Goal: Task Accomplishment & Management: Complete application form

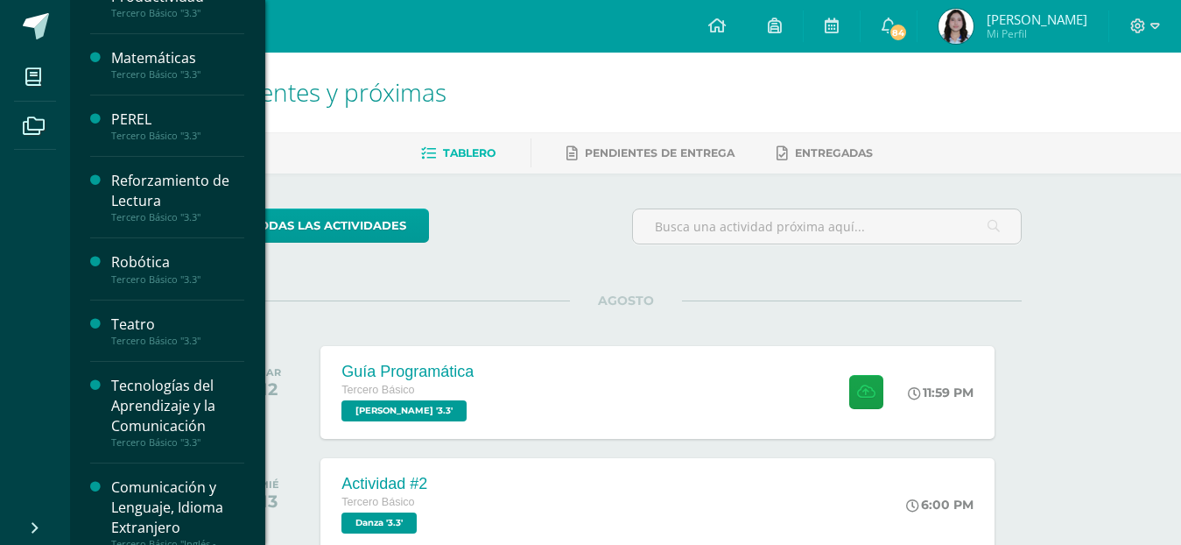
scroll to position [733, 0]
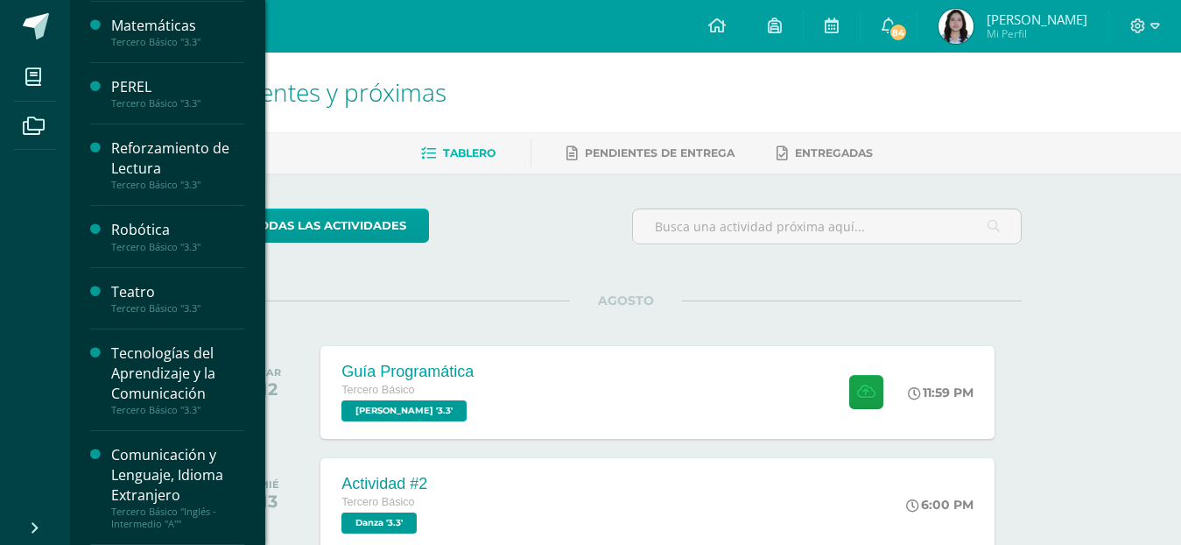
click at [169, 364] on div "Tecnologías del Aprendizaje y la Comunicación" at bounding box center [177, 373] width 133 height 60
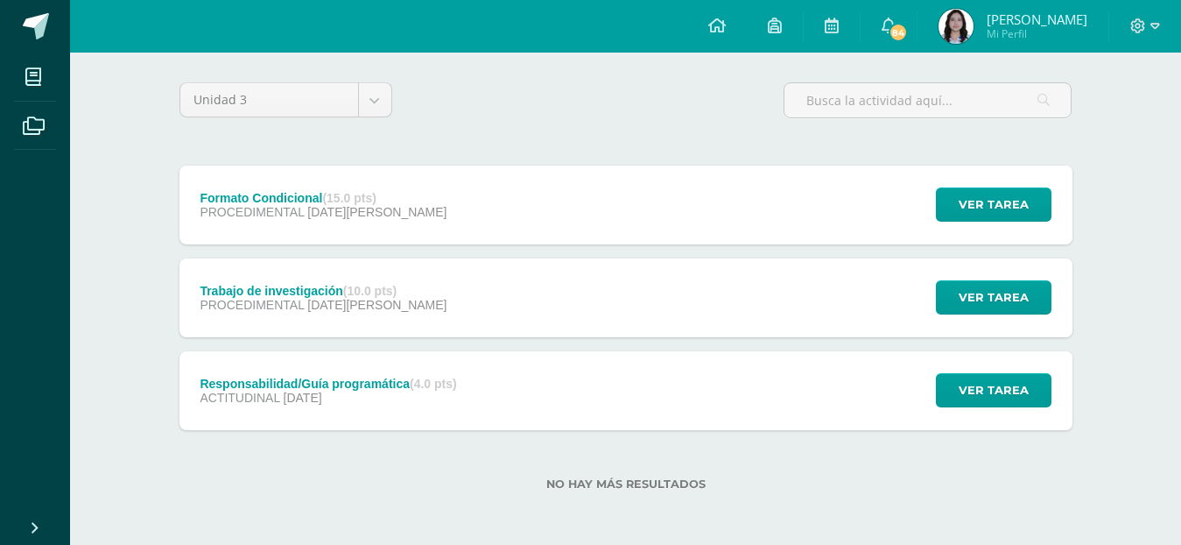
scroll to position [128, 0]
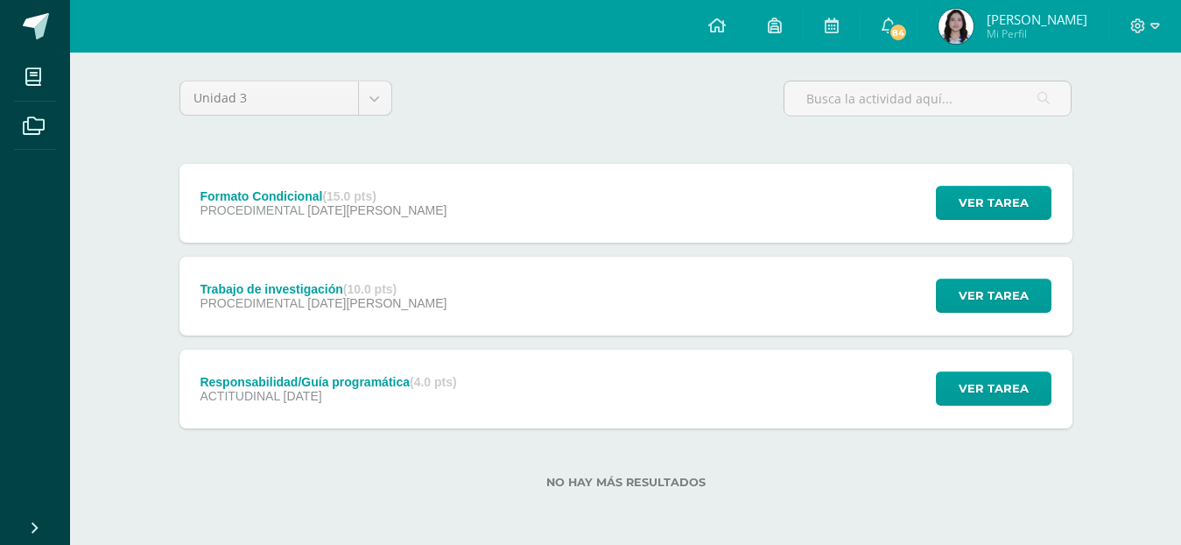
click at [364, 193] on strong "(15.0 pts)" at bounding box center [348, 196] width 53 height 14
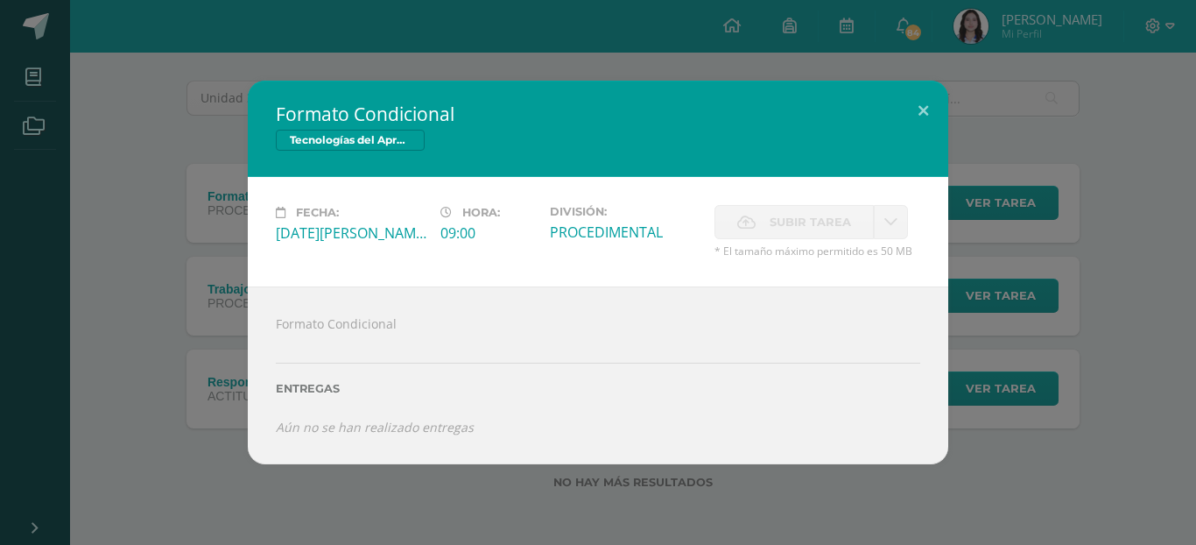
click at [402, 325] on div "Formato Condicional Entregas Aún no se han realizado entregas ¿Deseas retirar l…" at bounding box center [598, 374] width 701 height 177
click at [922, 110] on button at bounding box center [923, 111] width 50 height 60
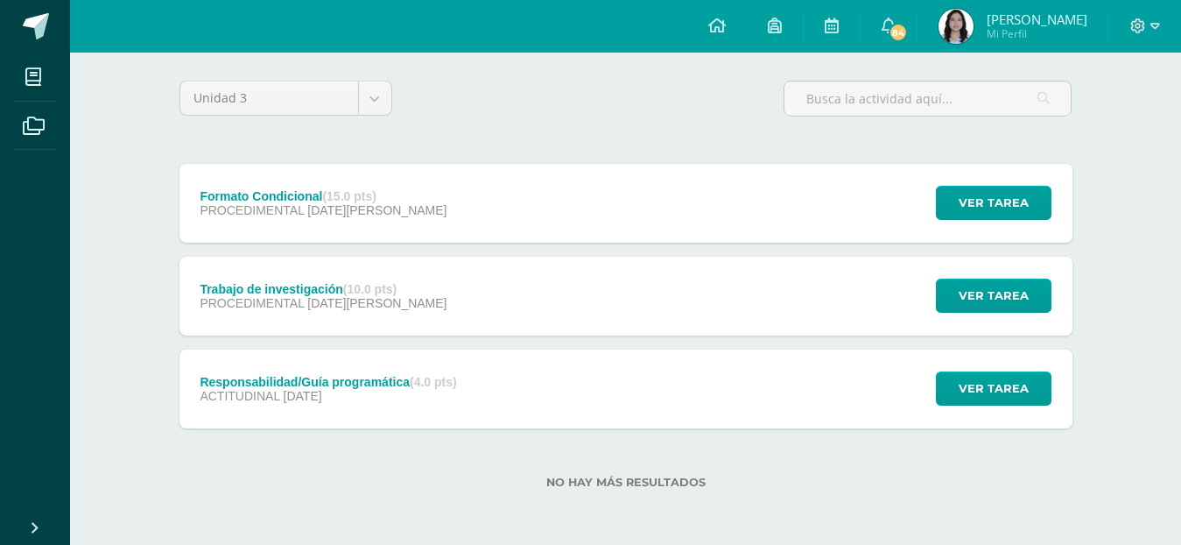
click at [807, 199] on div "Formato Condicional (15.0 pts) PROCEDIMENTAL 08 de Agosto Ver tarea Formato Con…" at bounding box center [626, 203] width 893 height 79
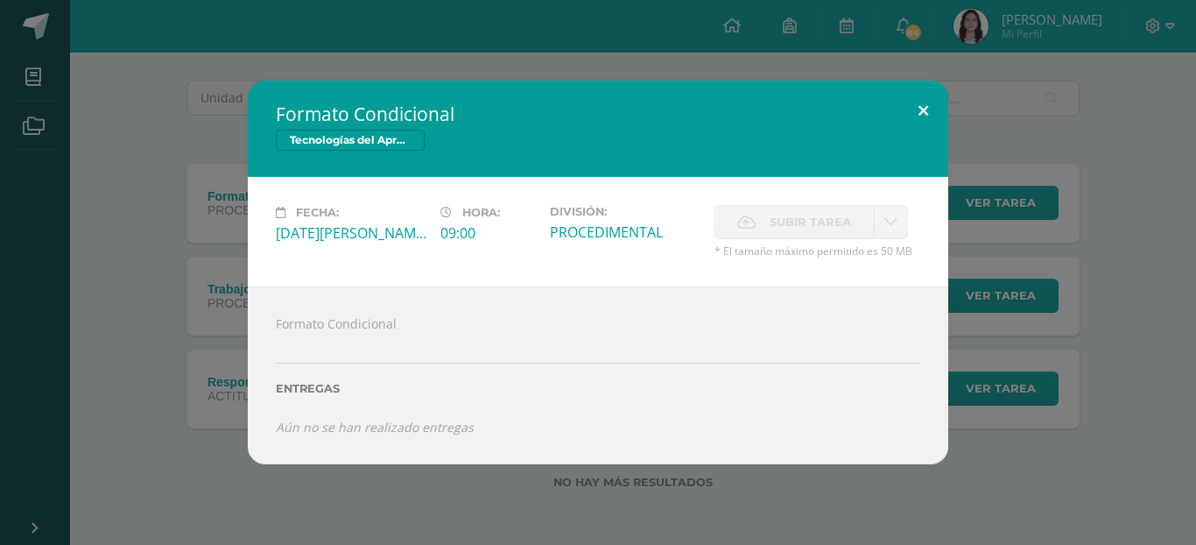
click at [922, 116] on button at bounding box center [923, 111] width 50 height 60
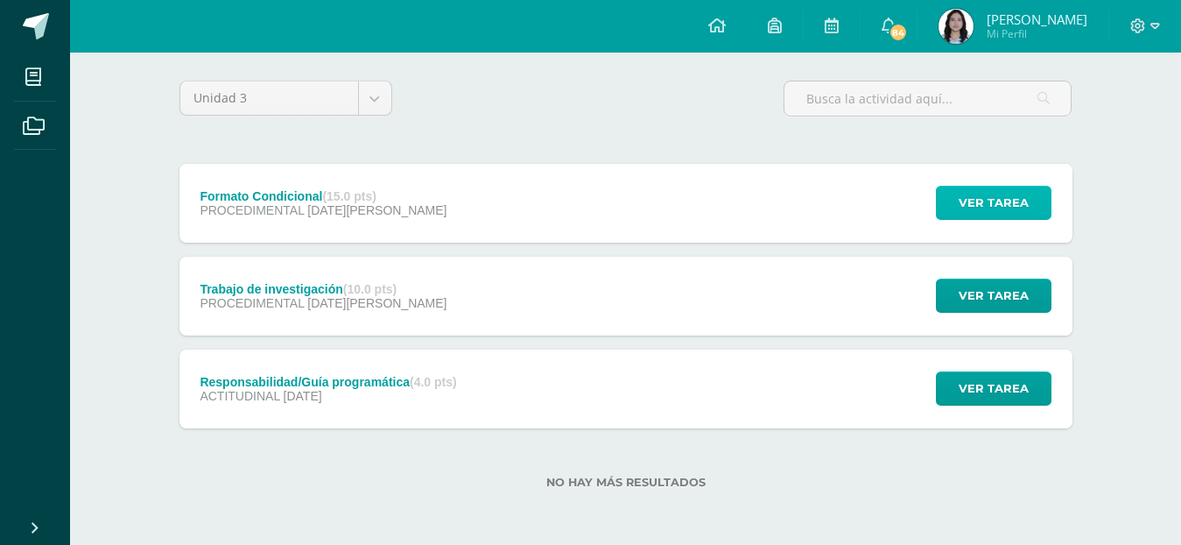
click at [976, 192] on span "Ver tarea" at bounding box center [994, 203] width 70 height 32
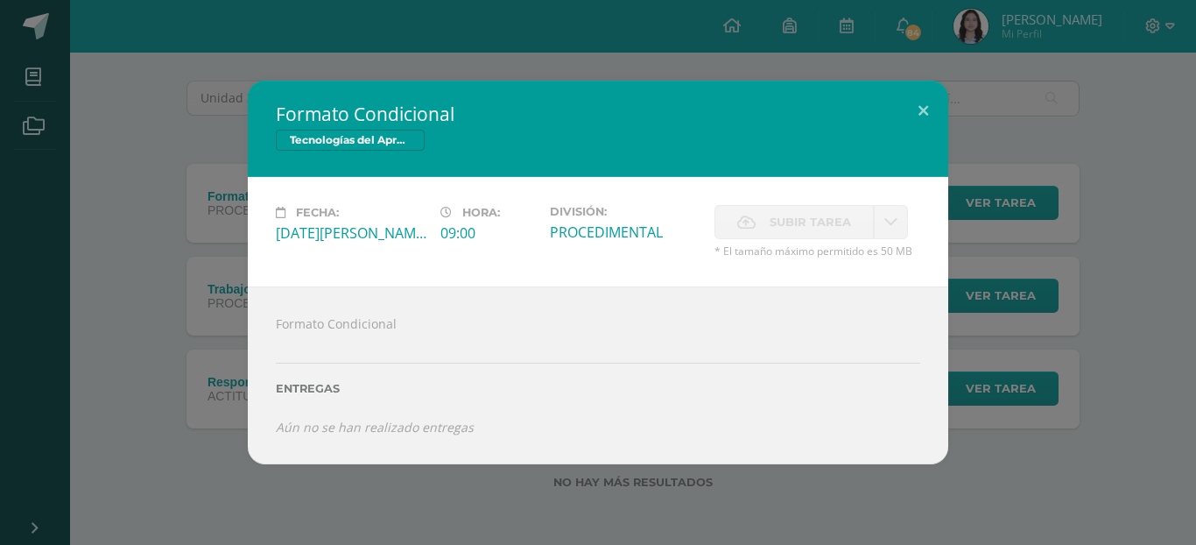
click at [808, 215] on span "Subir tarea" at bounding box center [810, 222] width 81 height 32
click at [783, 238] on span "Subir tarea" at bounding box center [810, 222] width 81 height 32
drag, startPoint x: 717, startPoint y: 256, endPoint x: 632, endPoint y: 250, distance: 85.2
click at [698, 256] on div "Fecha: Viernes 08 de Agosto Hora: 09:00 División: PROCEDIMENTAL" at bounding box center [598, 231] width 659 height 53
drag, startPoint x: 632, startPoint y: 250, endPoint x: 572, endPoint y: 238, distance: 61.5
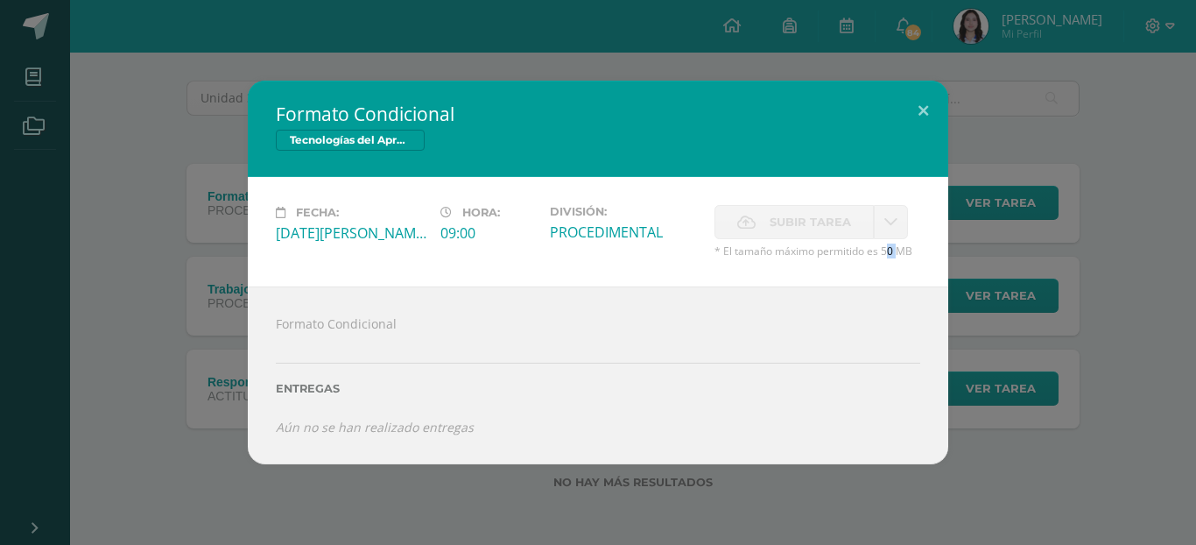
click at [607, 271] on div "Fecha: Viernes 08 de Agosto Hora: 09:00 División: PROCEDIMENTAL Subir tarea" at bounding box center [598, 231] width 701 height 109
click at [583, 245] on div "División: PROCEDIMENTAL" at bounding box center [625, 231] width 165 height 53
drag, startPoint x: 588, startPoint y: 230, endPoint x: 607, endPoint y: 228, distance: 18.6
click at [590, 230] on div "PROCEDIMENTAL" at bounding box center [625, 231] width 151 height 19
drag, startPoint x: 924, startPoint y: 124, endPoint x: 917, endPoint y: 109, distance: 17.2
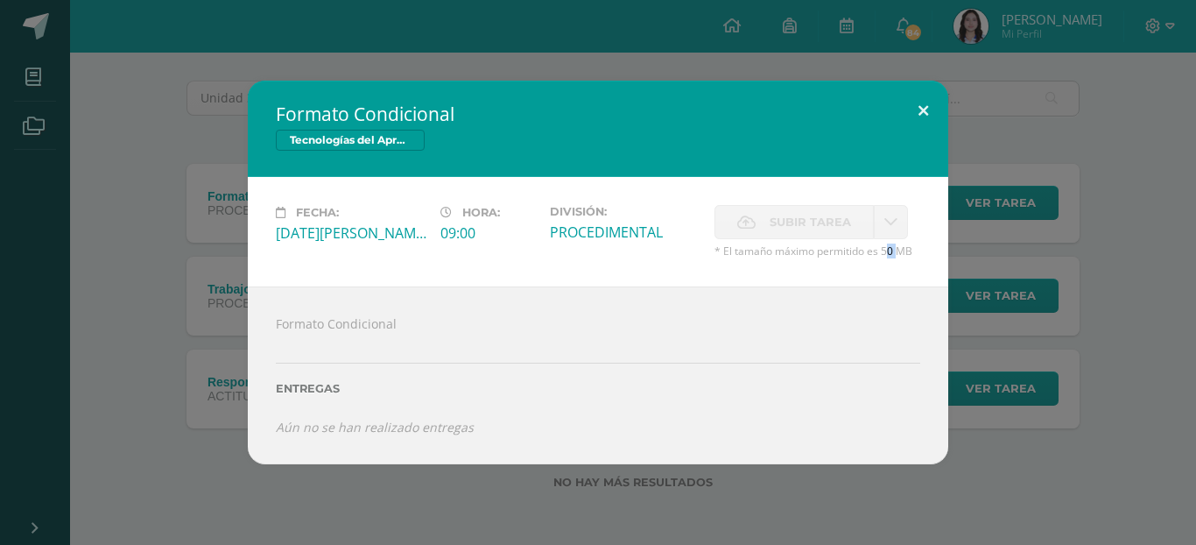
click at [930, 116] on button at bounding box center [923, 111] width 50 height 60
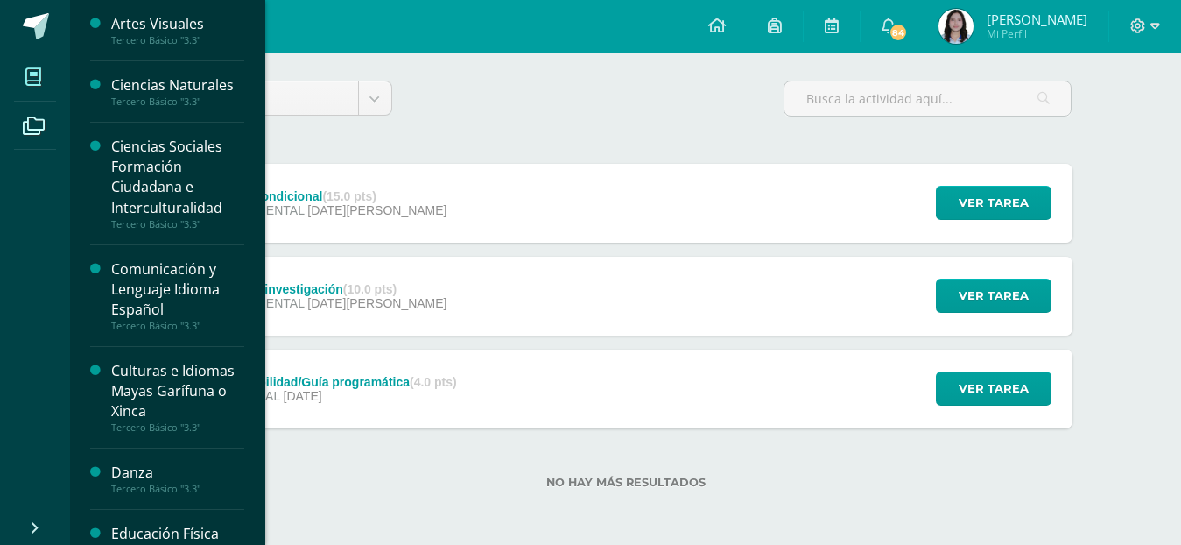
click at [33, 88] on span at bounding box center [33, 76] width 39 height 39
click at [113, 186] on div "Ciencias Sociales Formación Ciudadana e Interculturalidad" at bounding box center [177, 177] width 133 height 81
click at [144, 184] on div "Ciencias Sociales Formación Ciudadana e Interculturalidad" at bounding box center [177, 177] width 133 height 81
click at [147, 174] on div "Ciencias Sociales Formación Ciudadana e Interculturalidad" at bounding box center [177, 177] width 133 height 81
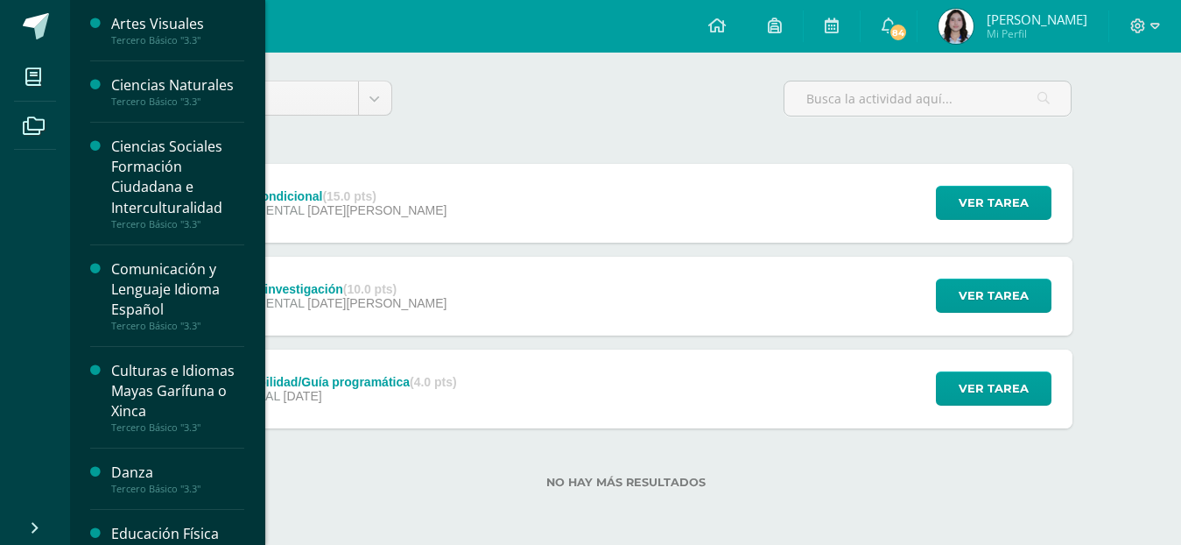
click at [148, 173] on div "Ciencias Sociales Formación Ciudadana e Interculturalidad" at bounding box center [177, 177] width 133 height 81
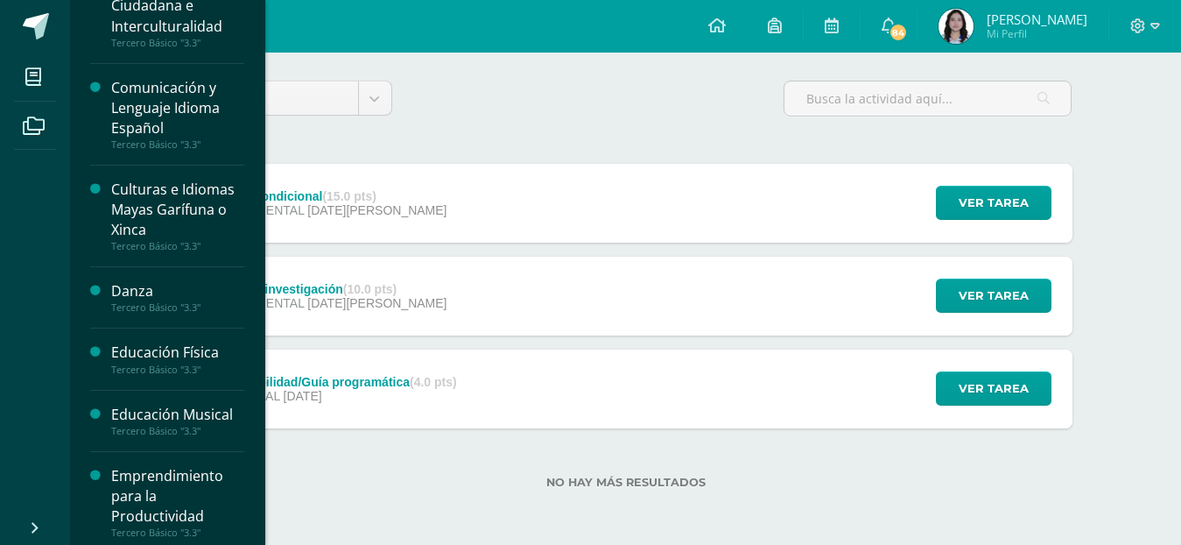
scroll to position [234, 0]
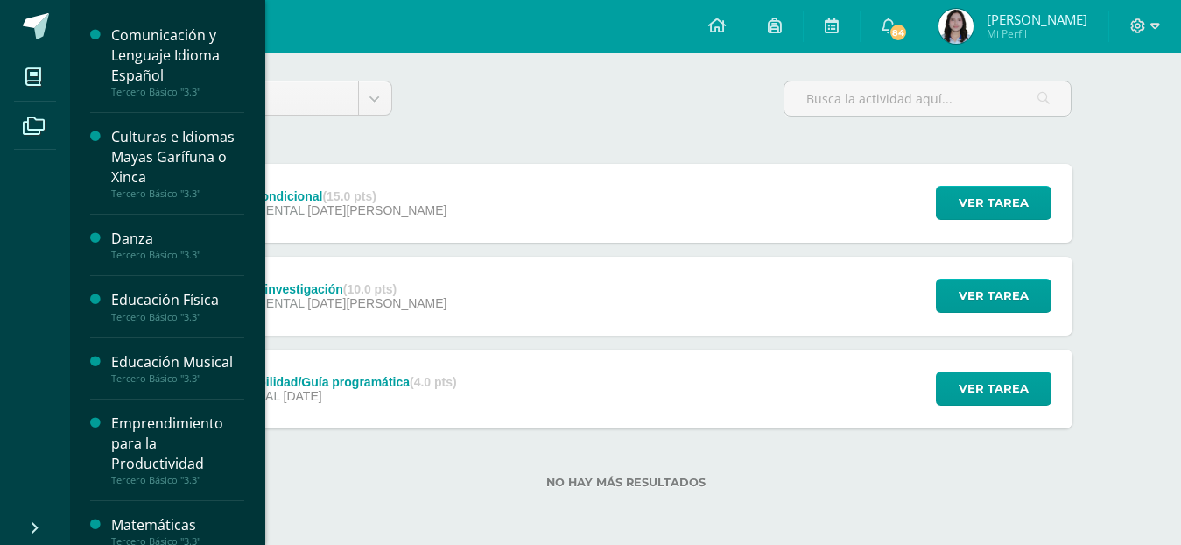
click at [189, 243] on div "Danza" at bounding box center [177, 239] width 133 height 20
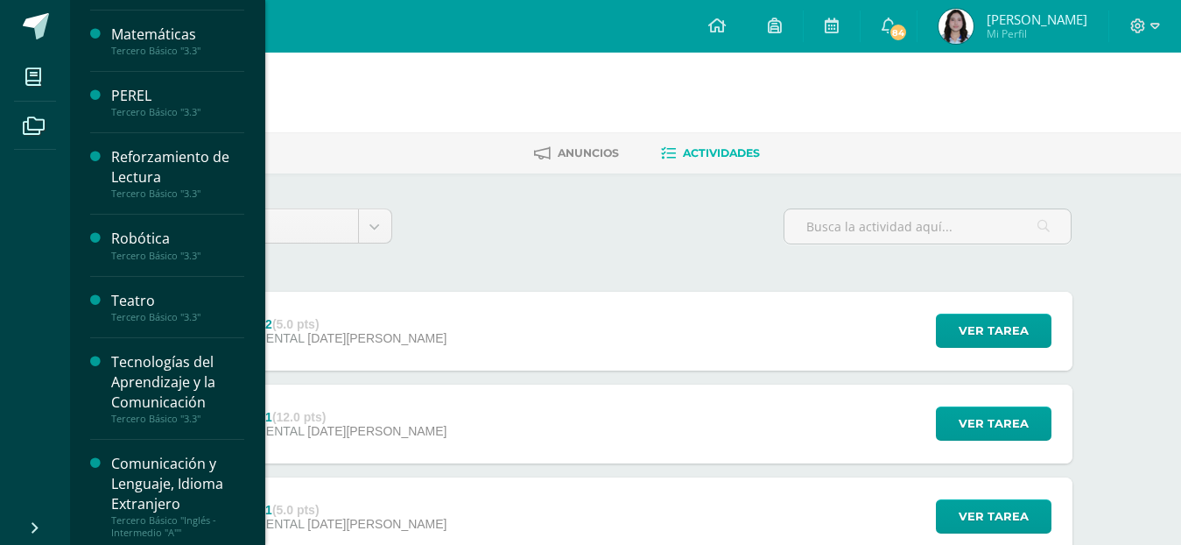
scroll to position [733, 0]
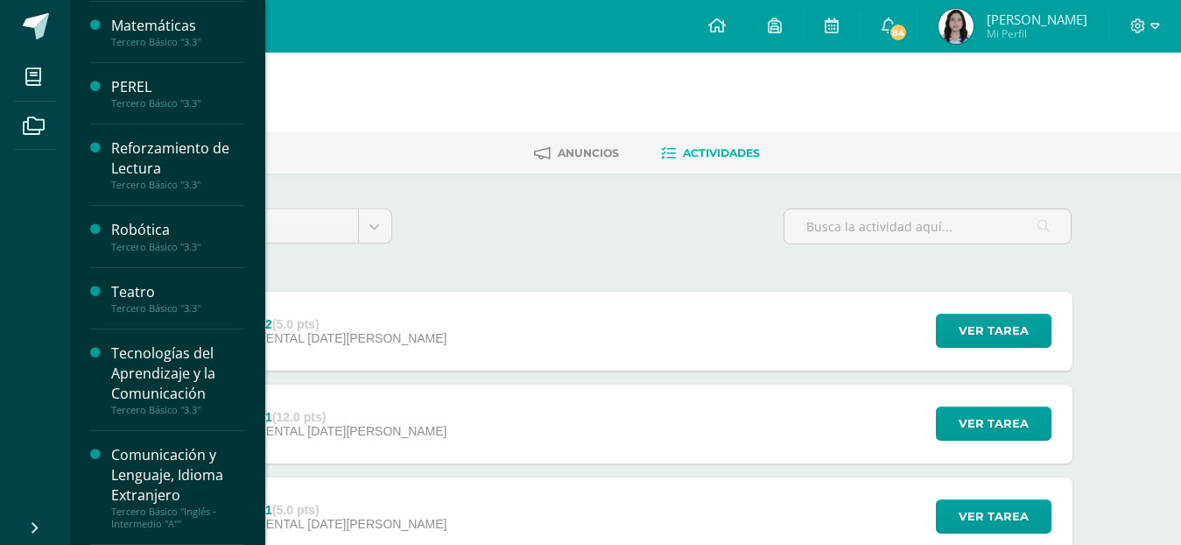
click at [160, 362] on div "Tecnologías del Aprendizaje y la Comunicación" at bounding box center [177, 373] width 133 height 60
click at [158, 363] on div "Tecnologías del Aprendizaje y la Comunicación" at bounding box center [177, 373] width 133 height 60
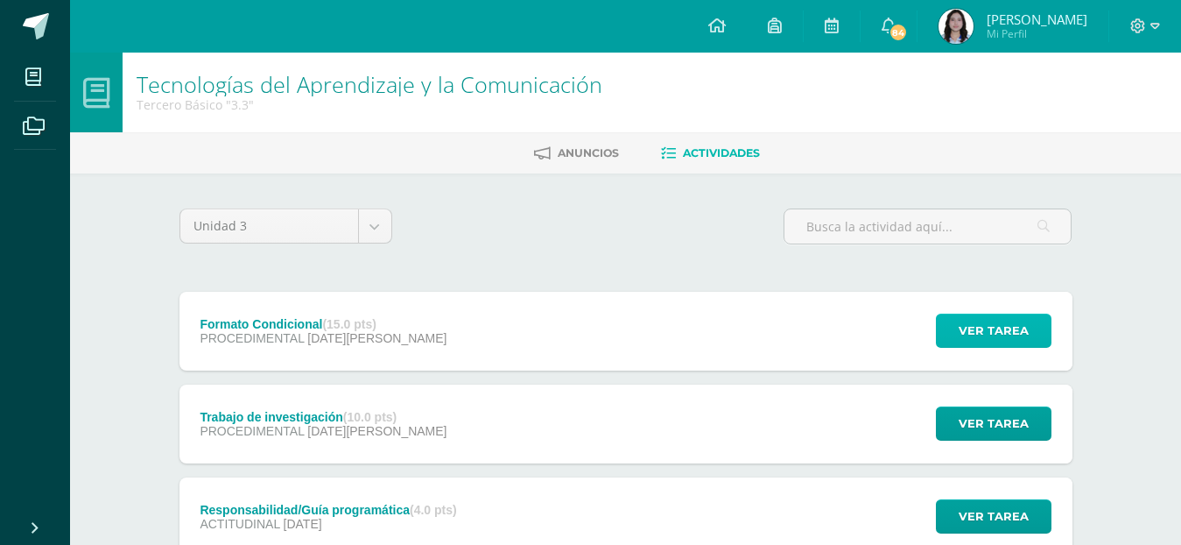
click at [983, 338] on span "Ver tarea" at bounding box center [994, 330] width 70 height 32
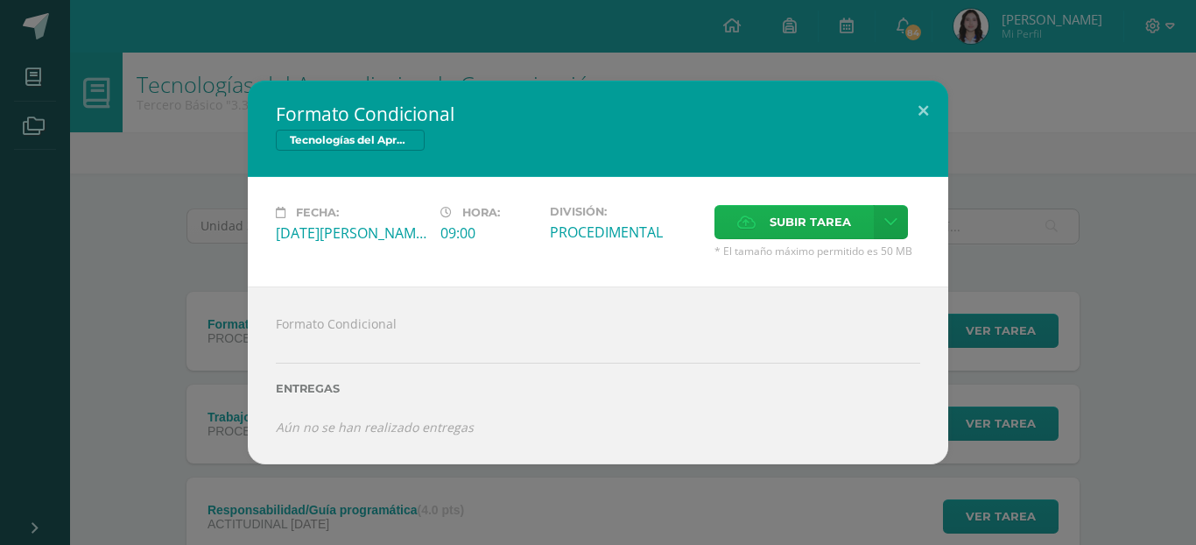
click at [814, 234] on span "Subir tarea" at bounding box center [810, 222] width 81 height 32
click at [0, 0] on input "Subir tarea" at bounding box center [0, 0] width 0 height 0
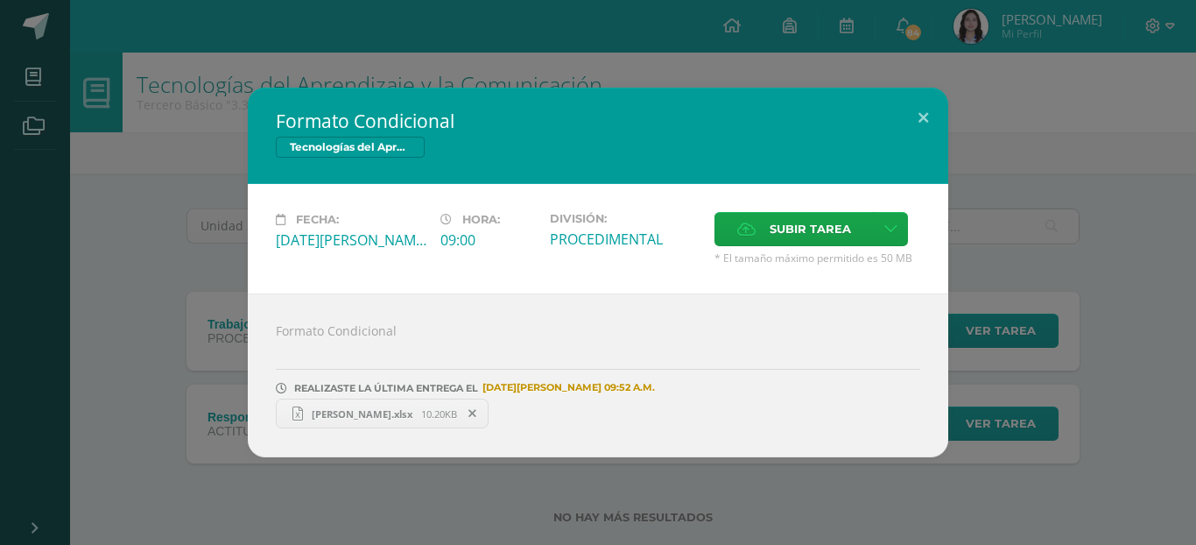
click at [419, 413] on span "ALEJANDRA MORALES.xlsx" at bounding box center [362, 413] width 118 height 13
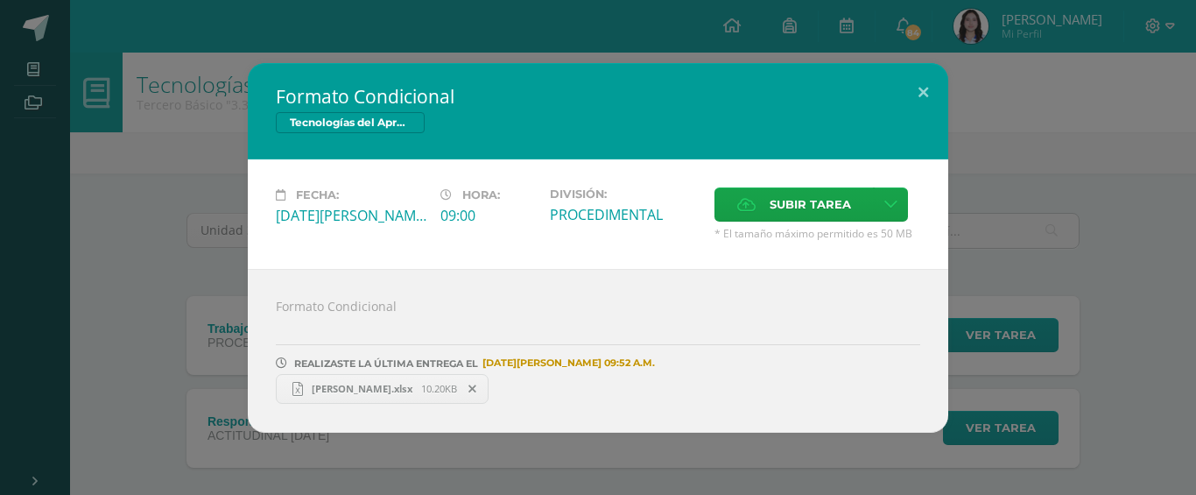
click at [447, 382] on span "10.20KB" at bounding box center [439, 388] width 36 height 13
click at [931, 98] on button at bounding box center [923, 93] width 50 height 60
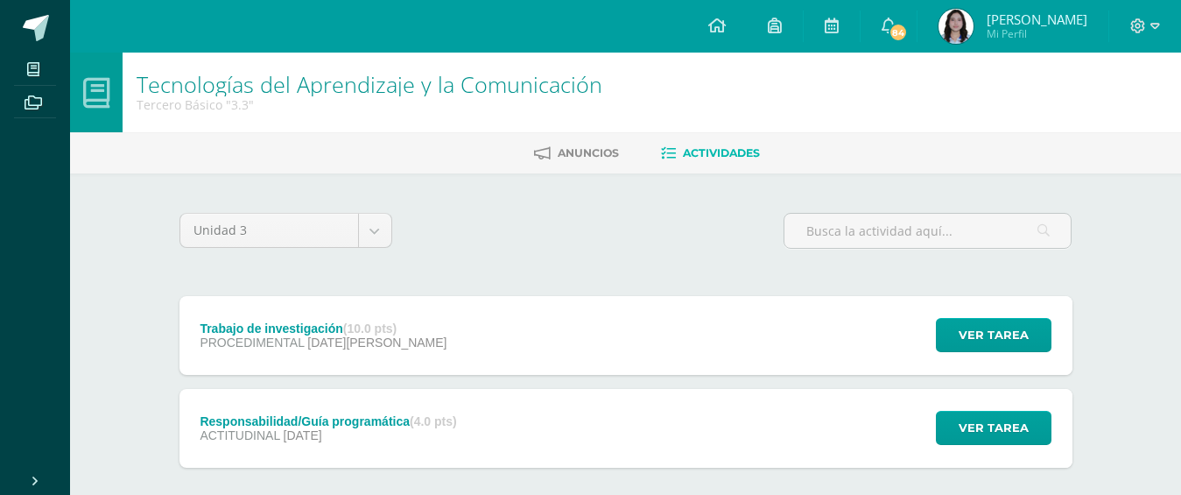
click at [998, 106] on div "Tecnologías del Aprendizaje y la Comunicación Tercero Básico "3.3"" at bounding box center [625, 93] width 1111 height 80
